Goal: Task Accomplishment & Management: Use online tool/utility

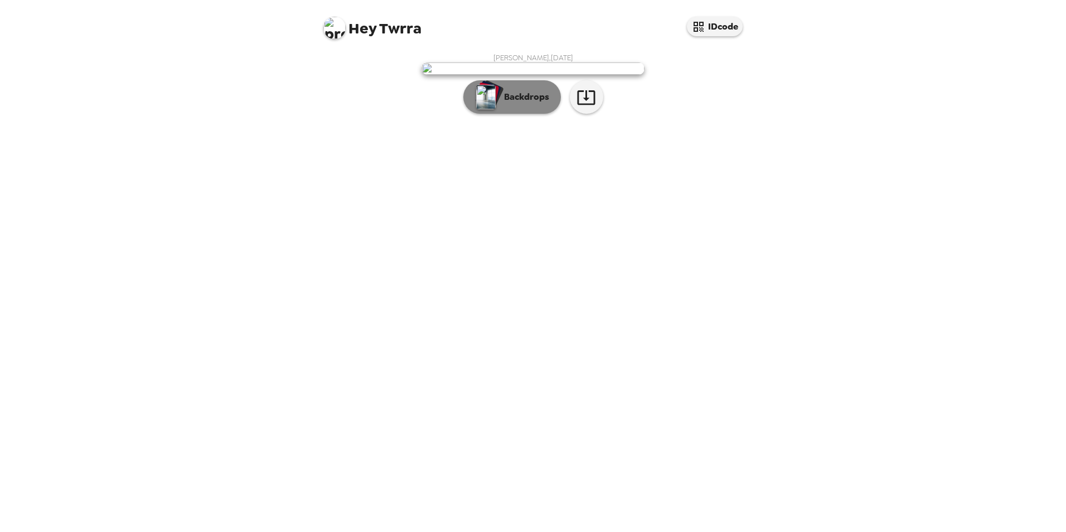
click at [509, 104] on p "Backdrops" at bounding box center [523, 96] width 51 height 13
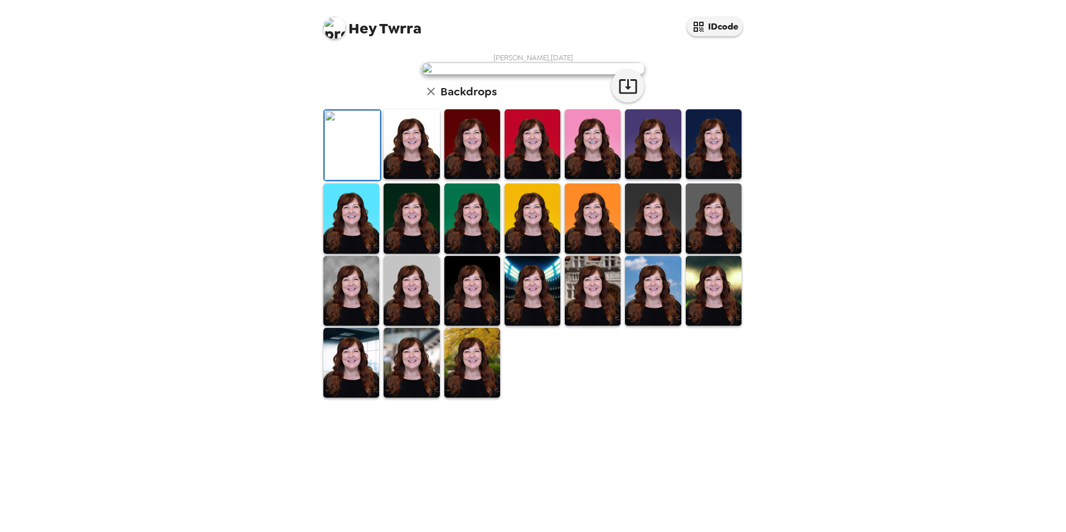
click at [406, 179] on img at bounding box center [412, 144] width 56 height 70
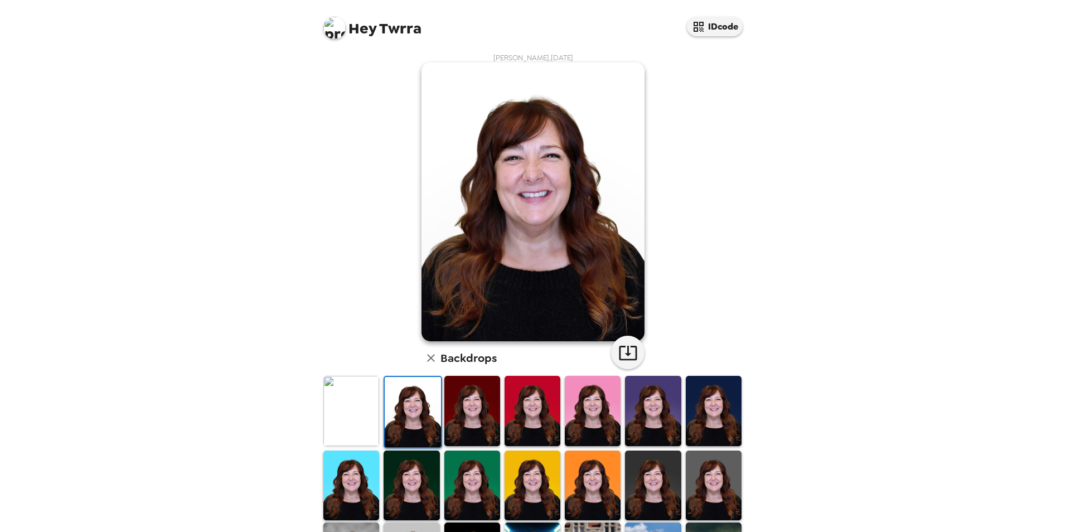
click at [474, 405] on img at bounding box center [472, 411] width 56 height 70
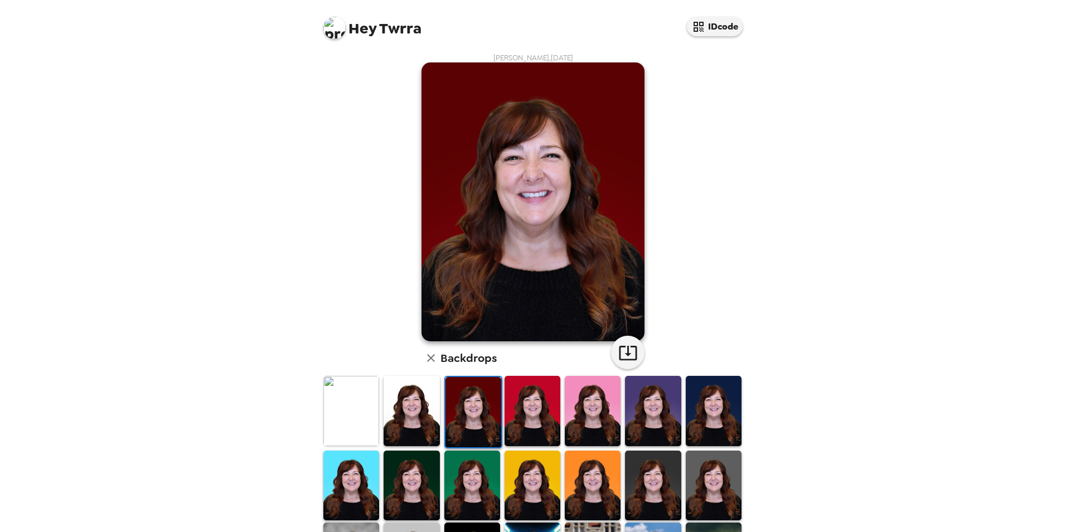
click at [519, 406] on img at bounding box center [532, 411] width 56 height 70
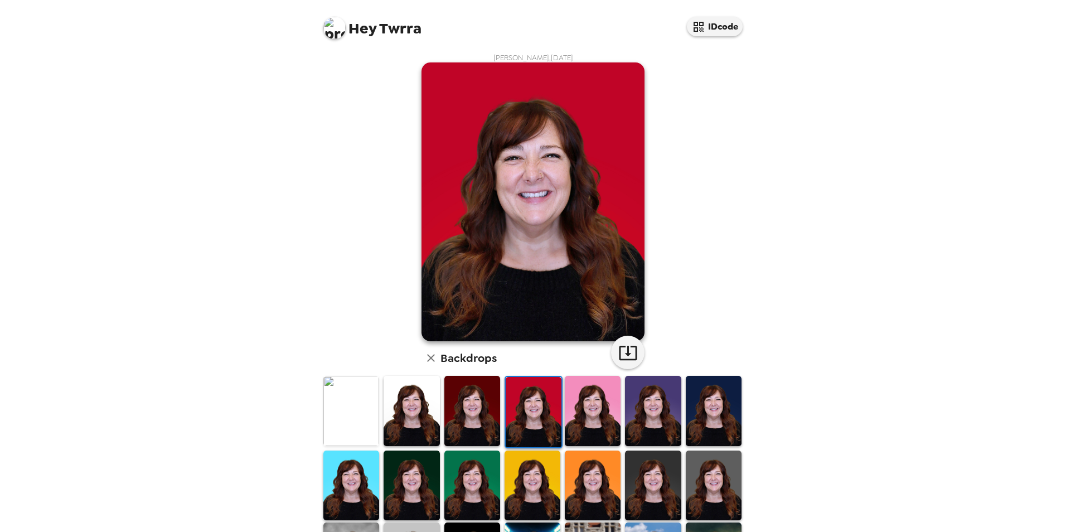
click at [609, 402] on img at bounding box center [593, 411] width 56 height 70
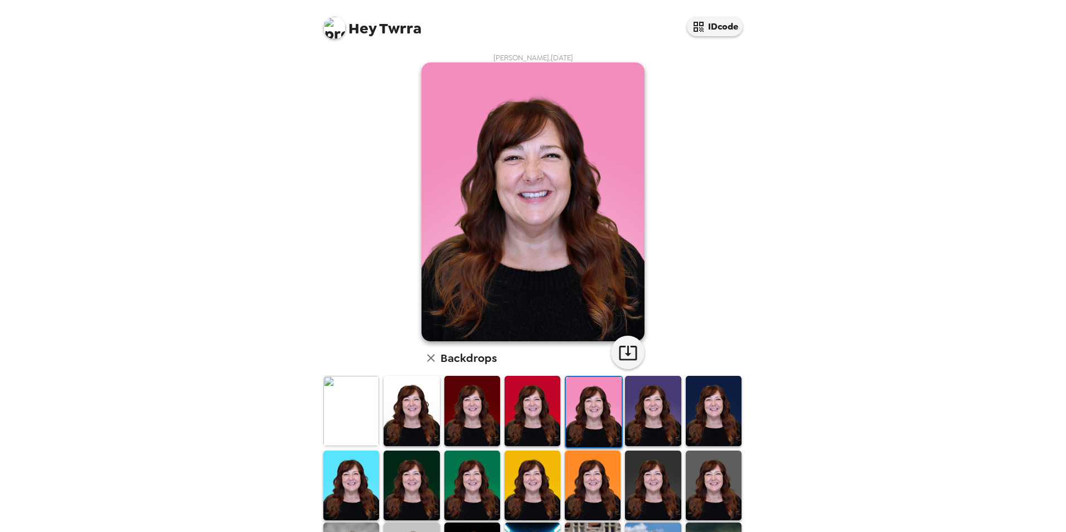
click at [647, 404] on img at bounding box center [653, 411] width 56 height 70
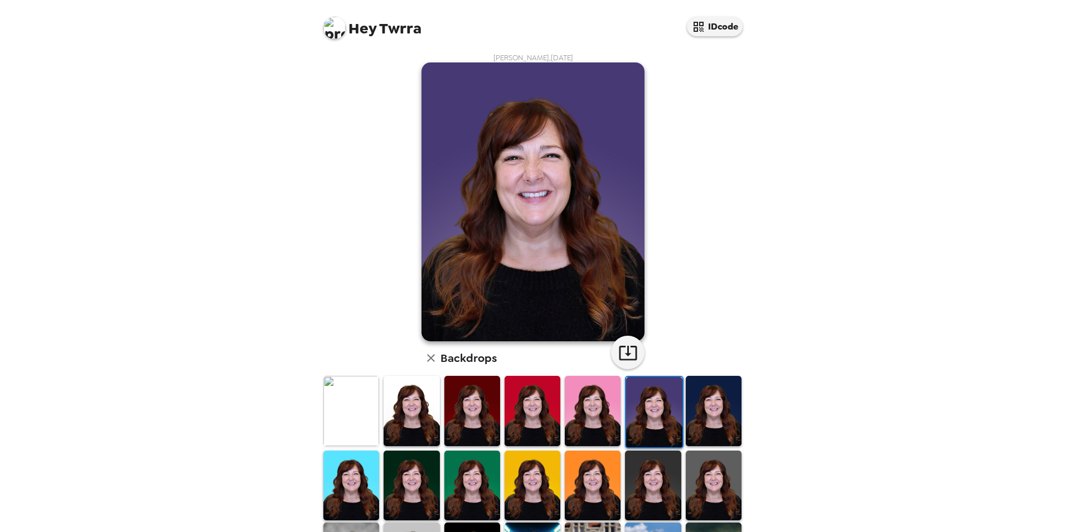
click at [696, 401] on img at bounding box center [714, 411] width 56 height 70
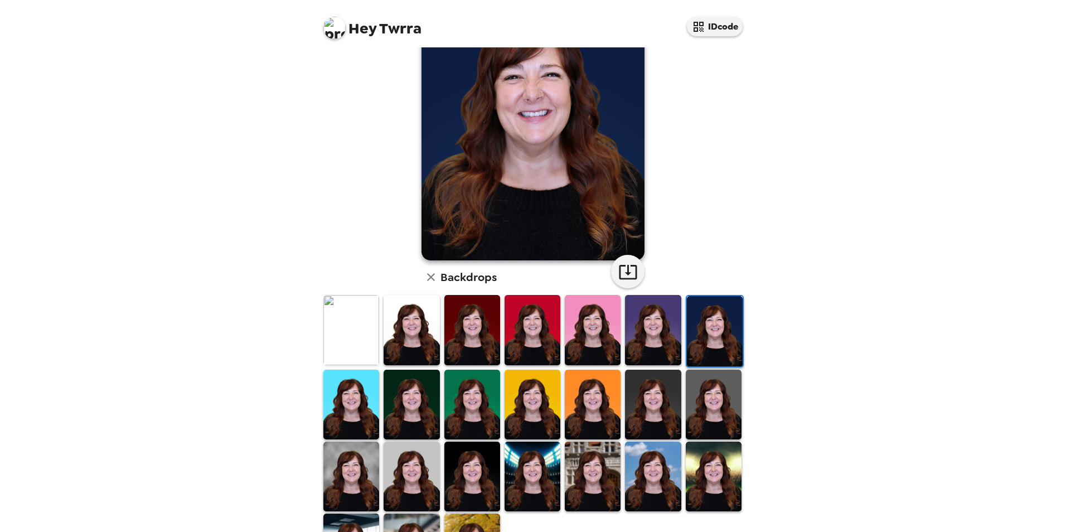
scroll to position [111, 0]
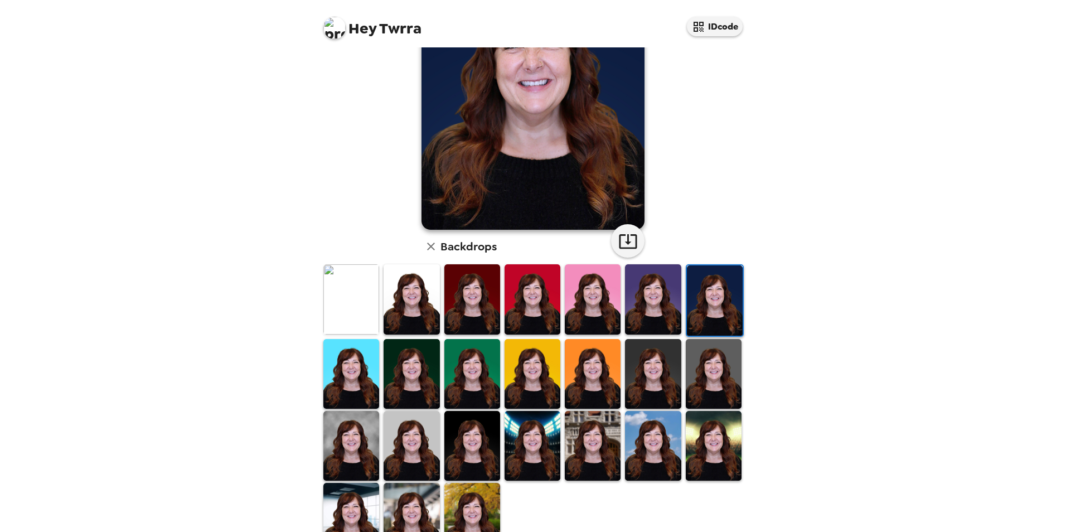
click at [353, 362] on img at bounding box center [351, 374] width 56 height 70
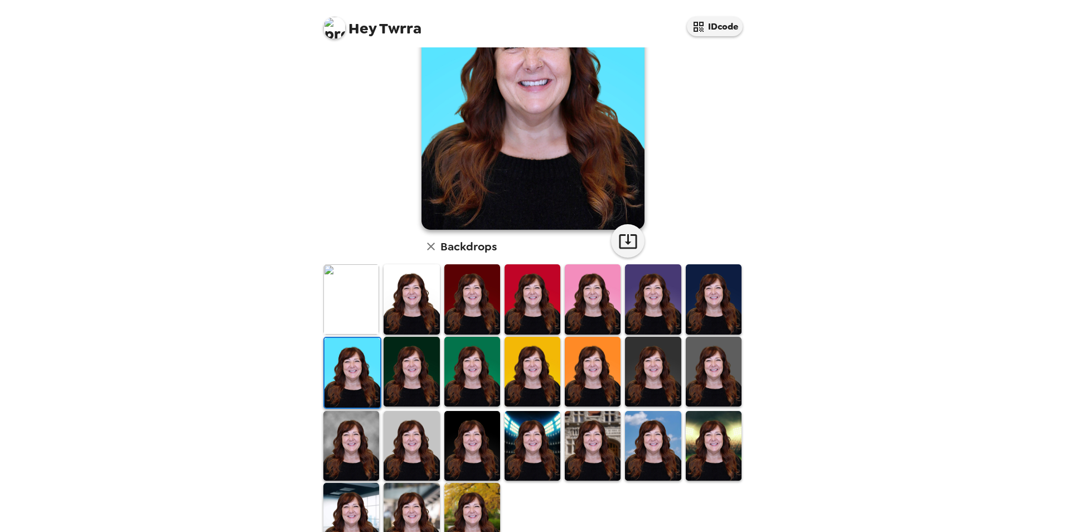
click at [412, 368] on img at bounding box center [412, 372] width 56 height 70
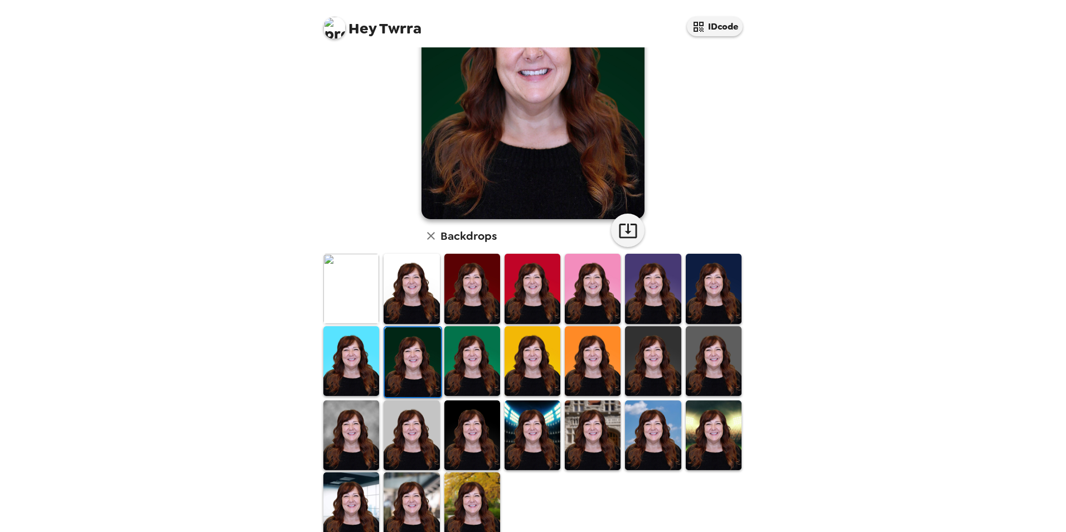
scroll to position [144, 0]
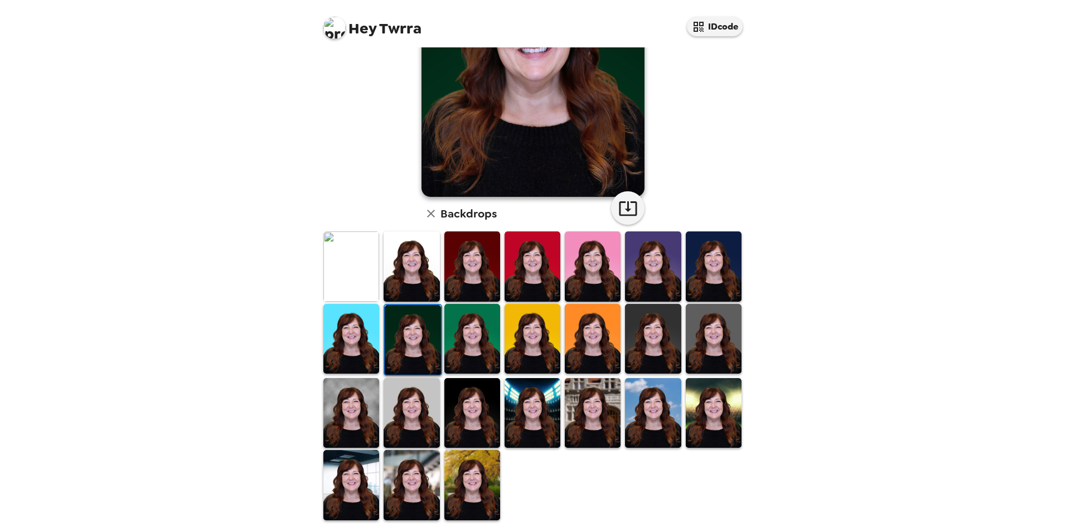
click at [469, 480] on img at bounding box center [472, 485] width 56 height 70
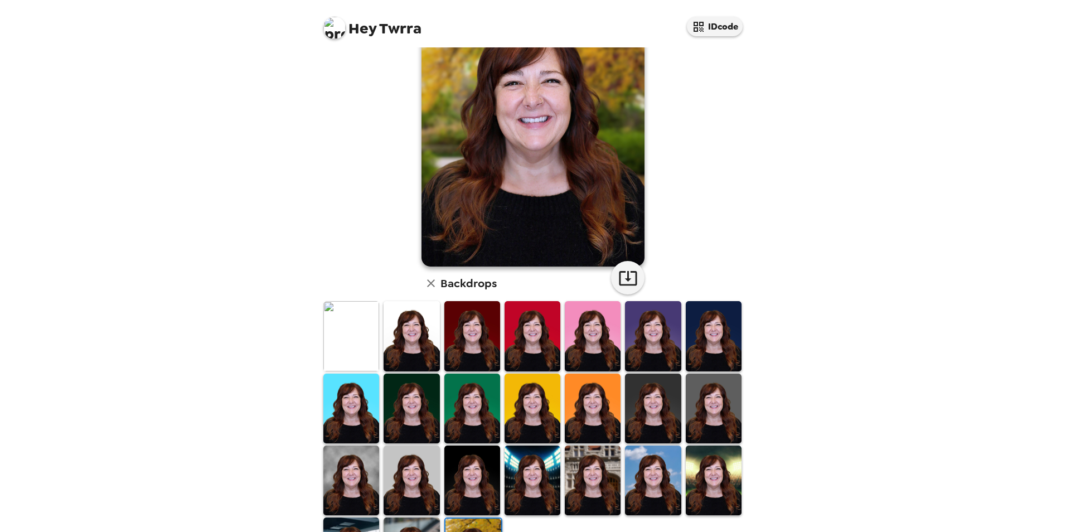
scroll to position [0, 0]
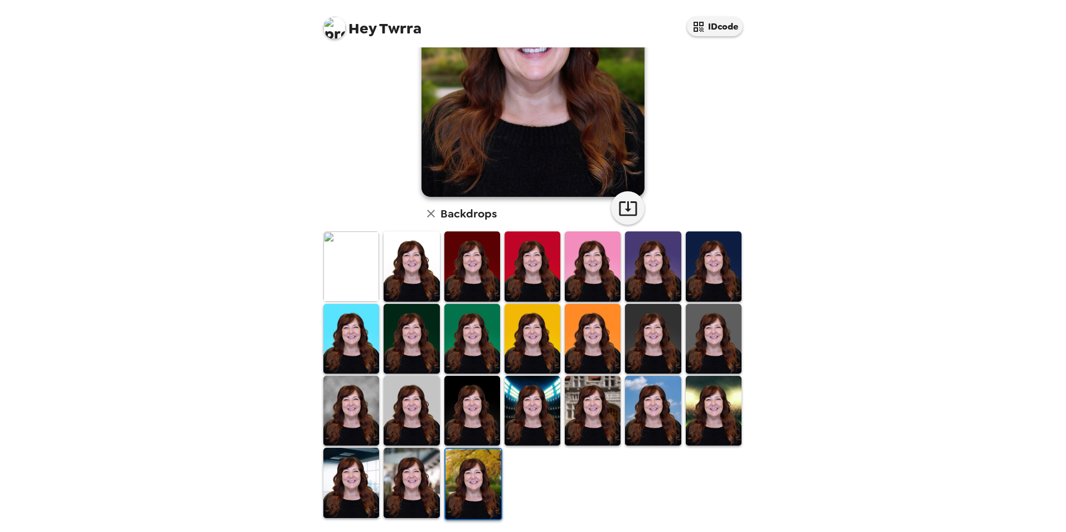
click at [412, 483] on img at bounding box center [412, 483] width 56 height 70
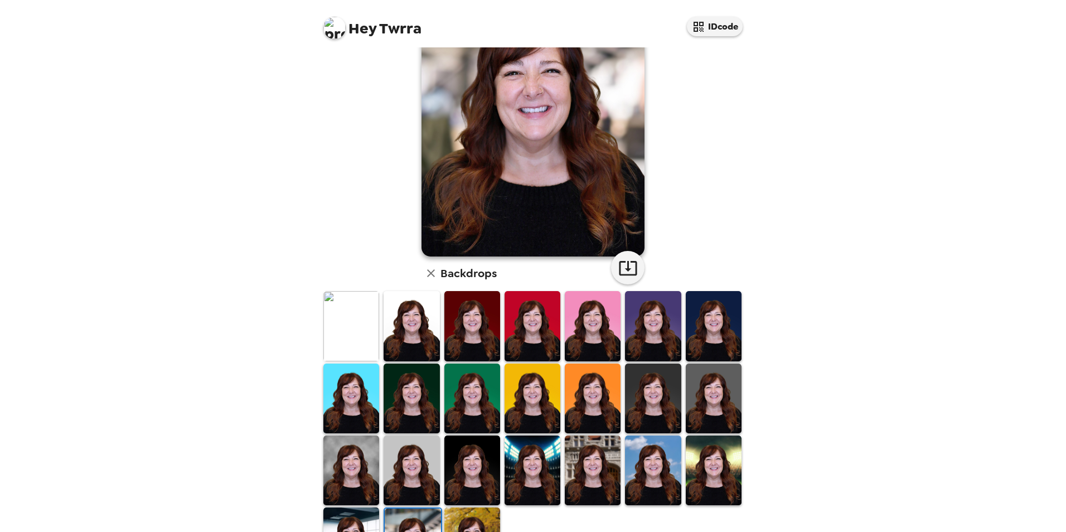
scroll to position [144, 0]
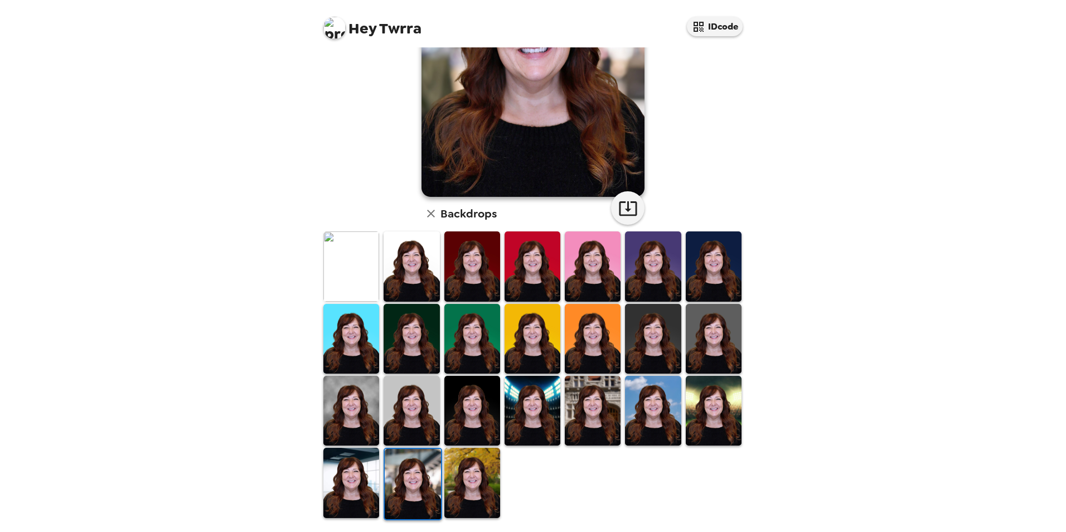
click at [345, 472] on img at bounding box center [351, 483] width 56 height 70
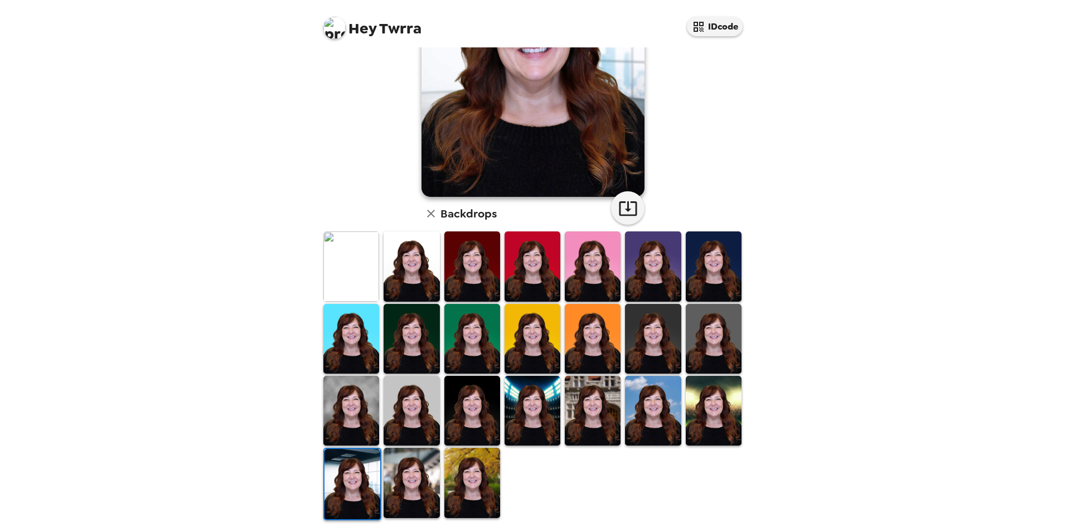
scroll to position [0, 0]
click at [703, 409] on img at bounding box center [714, 411] width 56 height 70
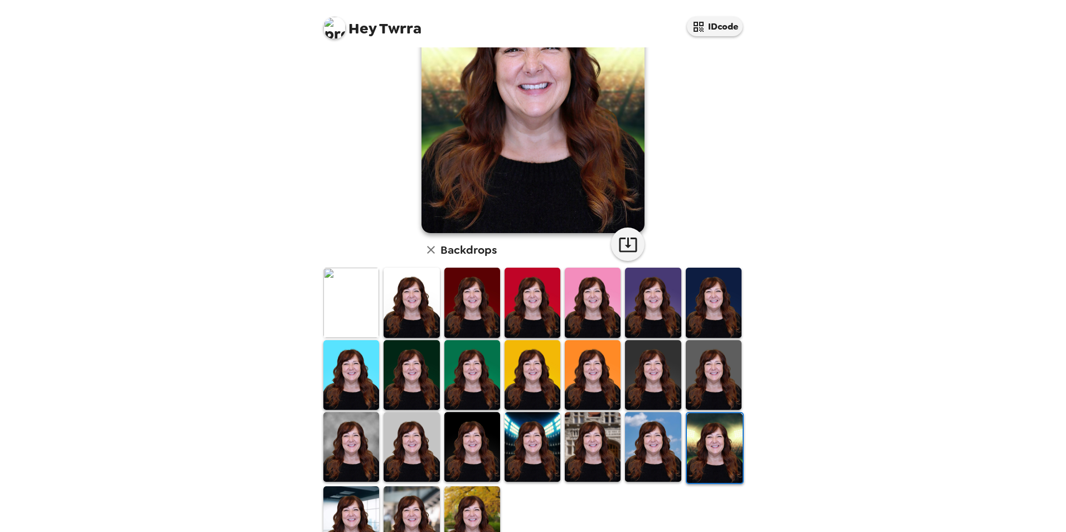
scroll to position [111, 0]
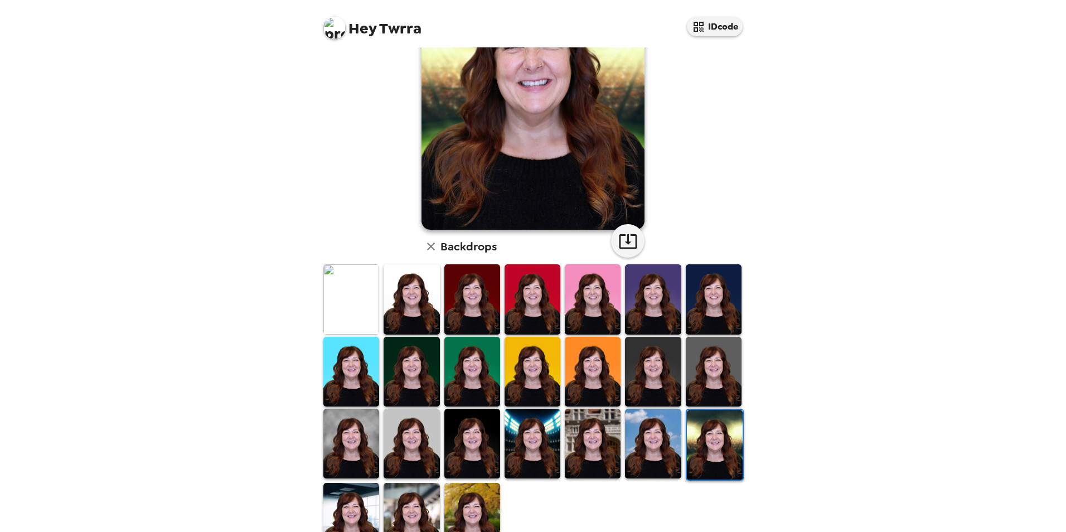
click at [654, 450] on img at bounding box center [653, 444] width 56 height 70
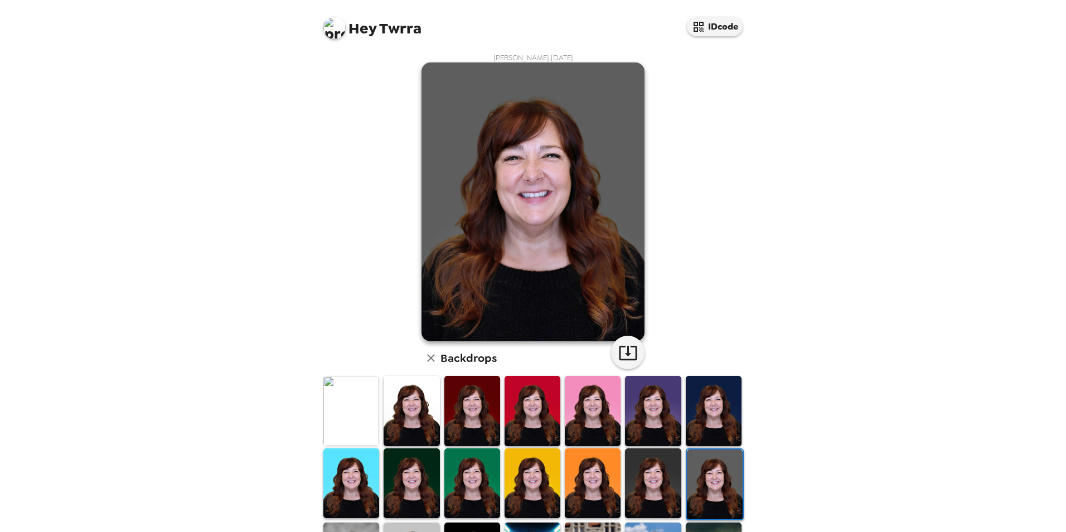
click at [643, 472] on img at bounding box center [653, 483] width 56 height 70
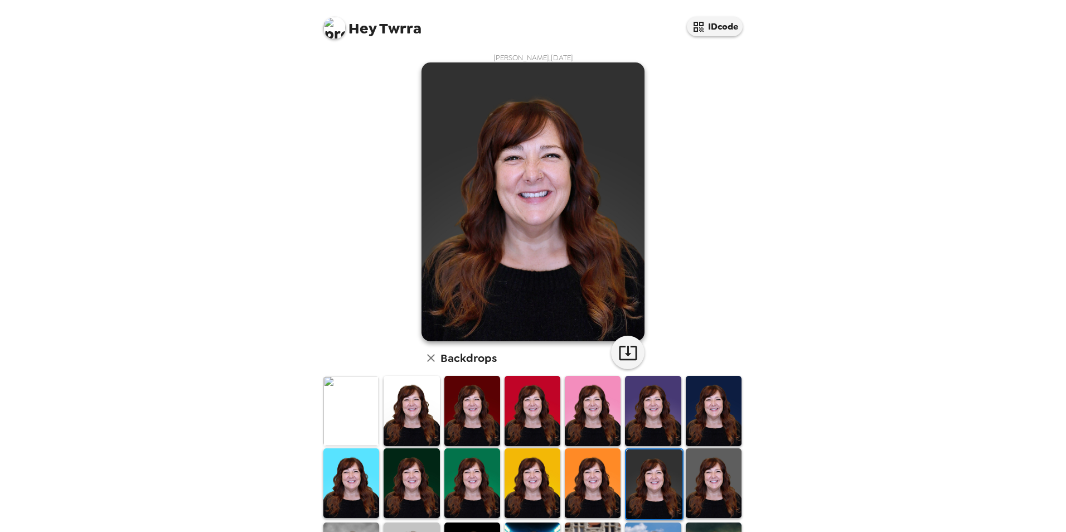
click at [594, 477] on img at bounding box center [593, 483] width 56 height 70
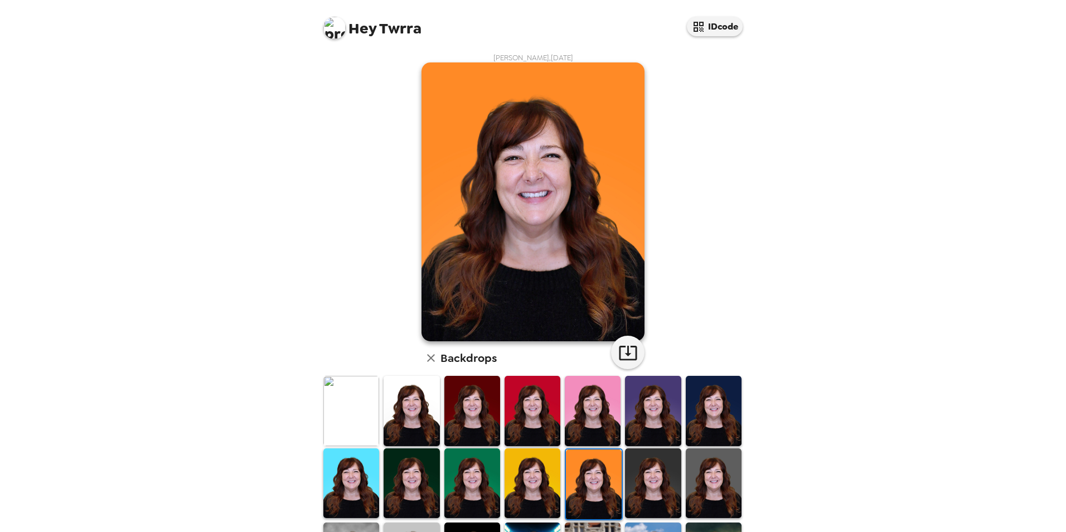
click at [545, 482] on img at bounding box center [532, 483] width 56 height 70
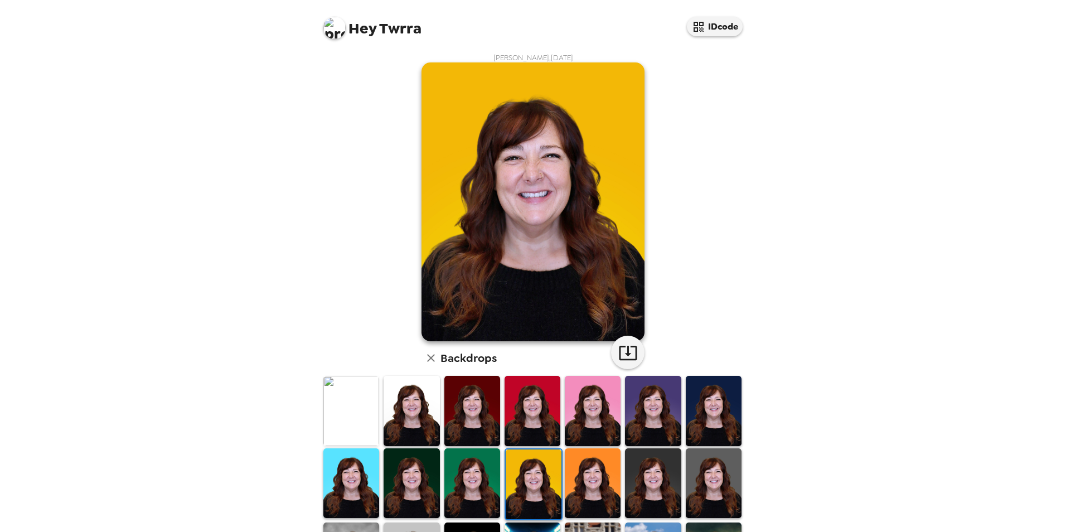
click at [492, 483] on img at bounding box center [472, 483] width 56 height 70
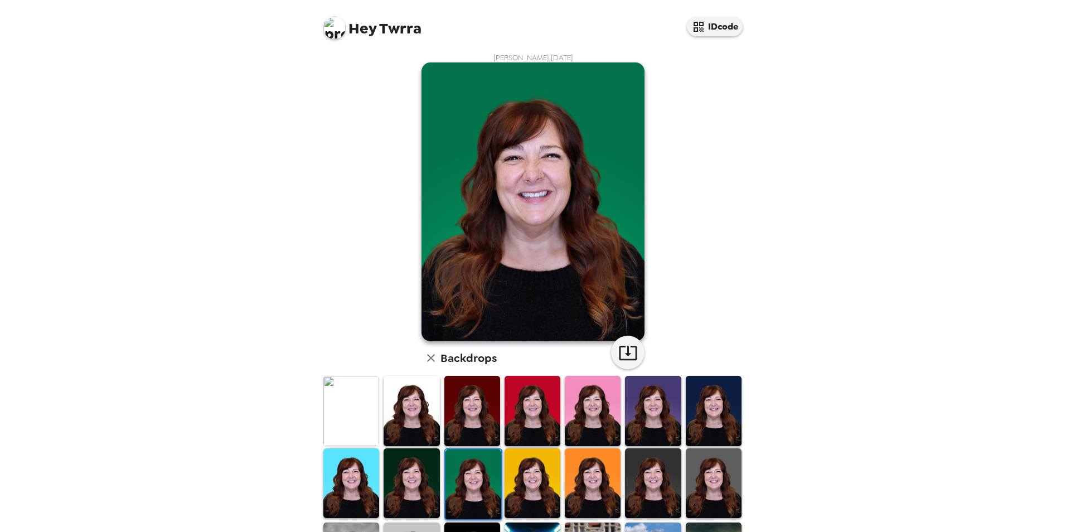
click at [425, 481] on img at bounding box center [412, 483] width 56 height 70
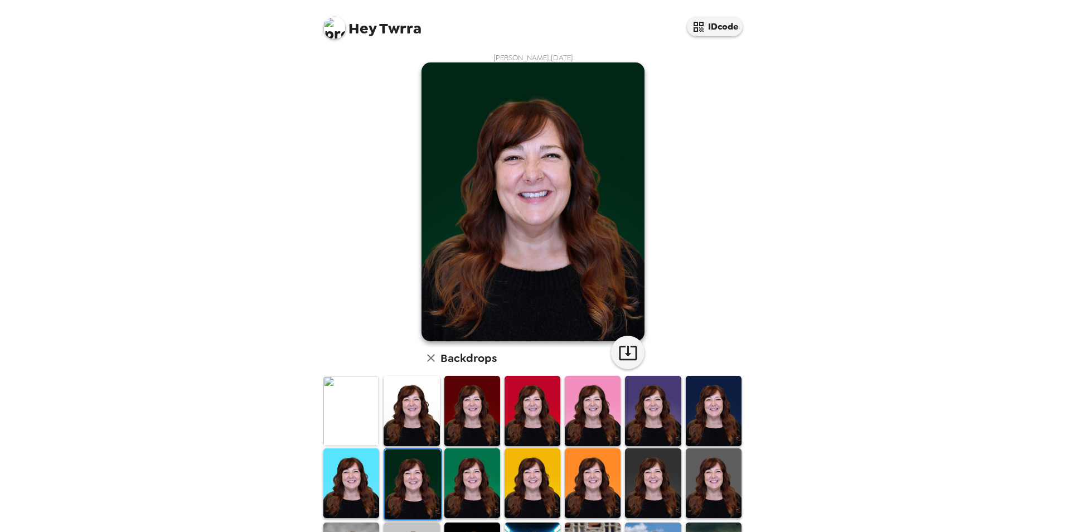
click at [368, 476] on img at bounding box center [351, 483] width 56 height 70
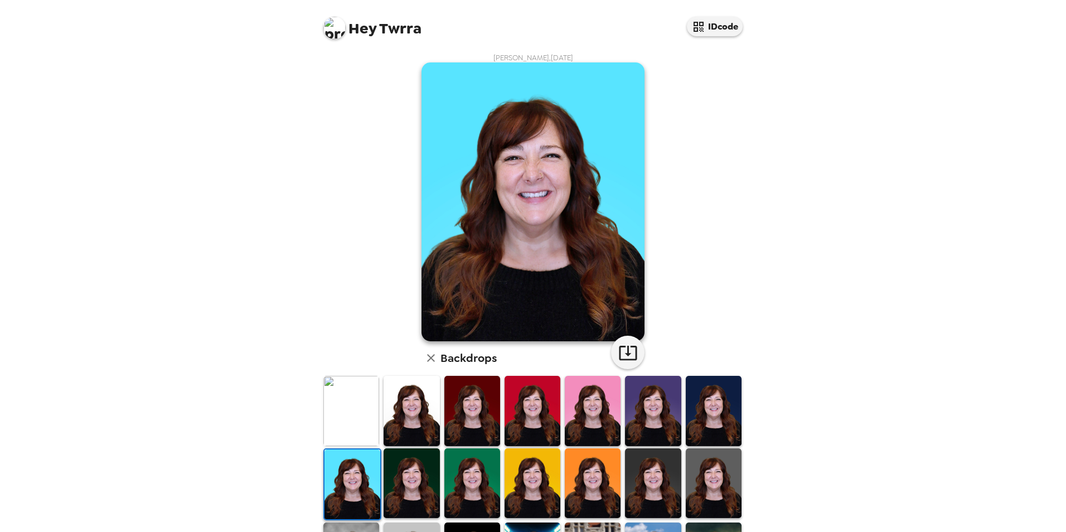
click at [349, 430] on img at bounding box center [351, 411] width 56 height 70
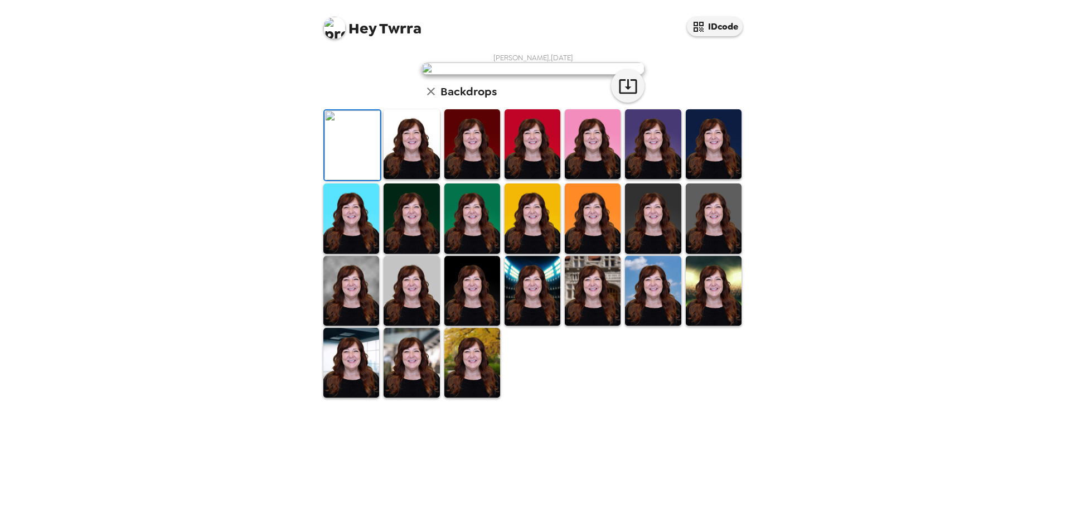
scroll to position [144, 0]
click at [601, 326] on img at bounding box center [593, 291] width 56 height 70
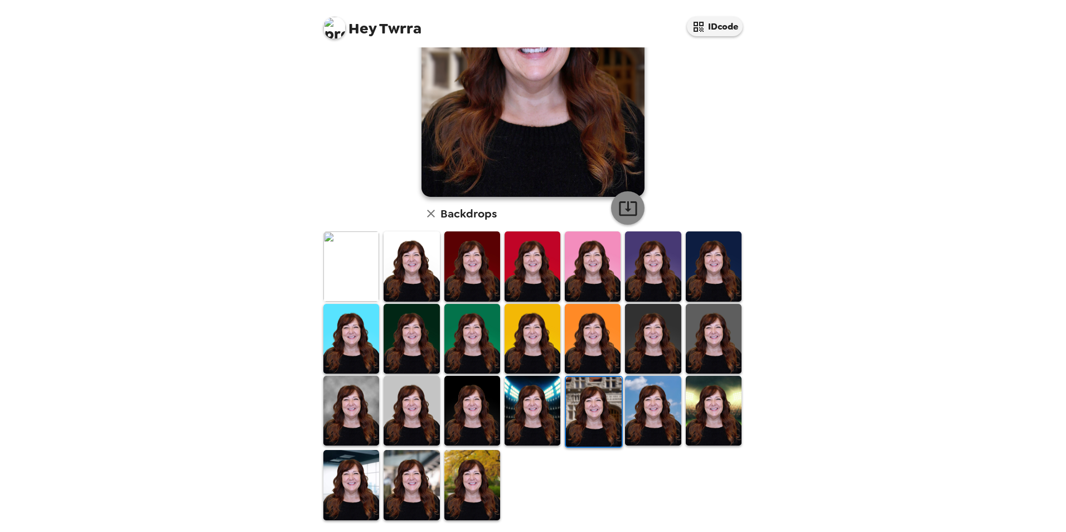
click at [622, 207] on icon "button" at bounding box center [628, 208] width 20 height 20
click at [353, 260] on img at bounding box center [351, 266] width 56 height 70
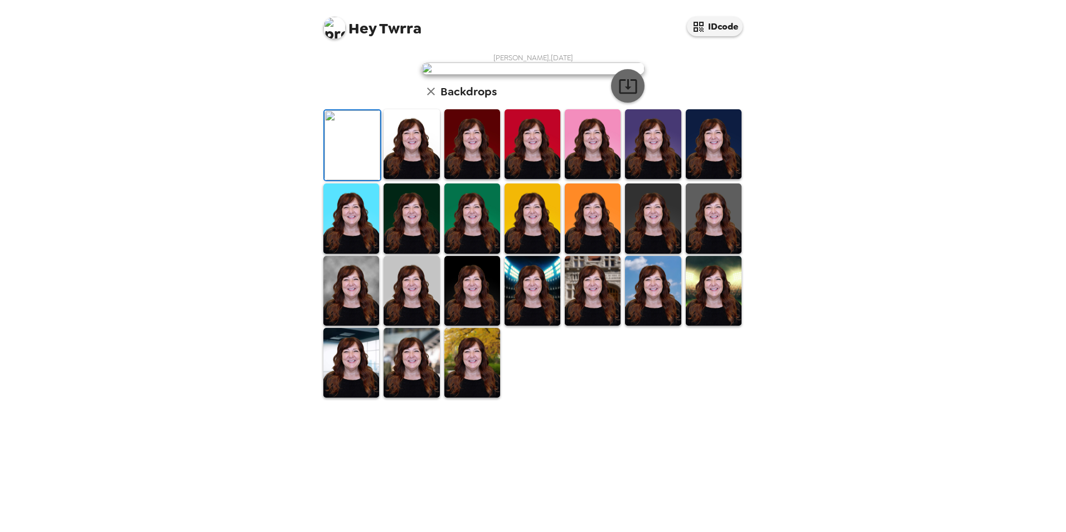
click at [621, 96] on icon "button" at bounding box center [628, 86] width 20 height 20
click at [351, 326] on img at bounding box center [351, 291] width 56 height 70
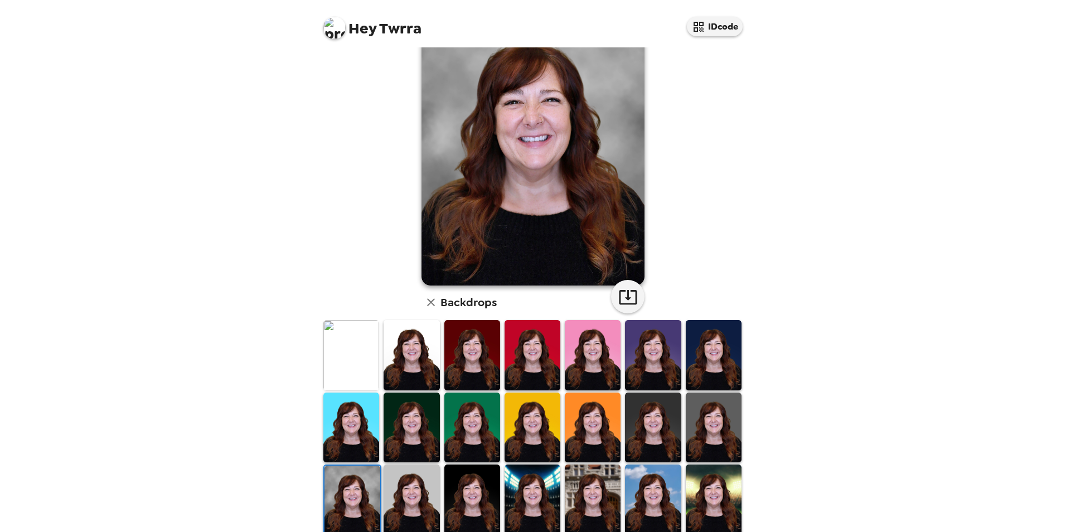
scroll to position [0, 0]
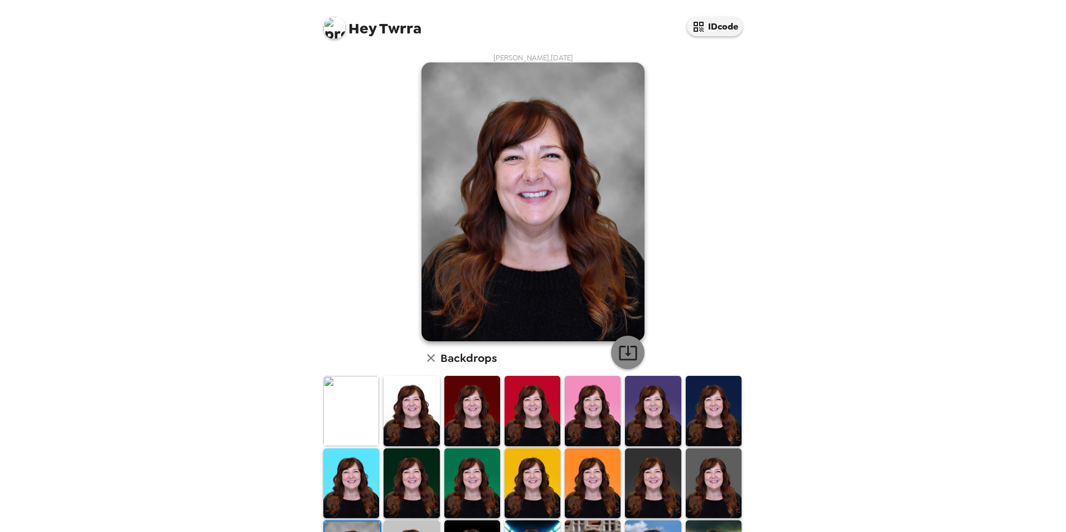
click at [625, 355] on icon "button" at bounding box center [628, 353] width 20 height 20
click at [414, 397] on img at bounding box center [412, 411] width 56 height 70
